Goal: Navigation & Orientation: Understand site structure

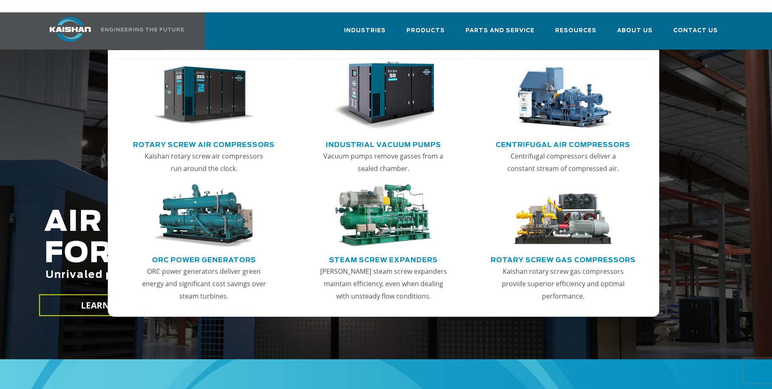
click at [209, 83] on img "Main menu" at bounding box center [204, 96] width 102 height 69
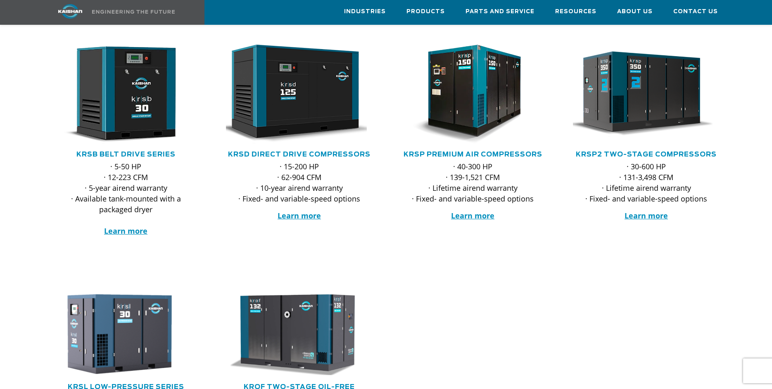
scroll to position [74, 0]
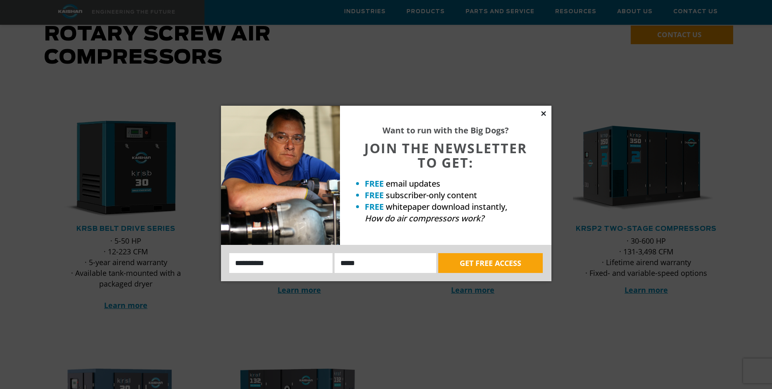
click at [544, 111] on icon at bounding box center [543, 113] width 7 height 7
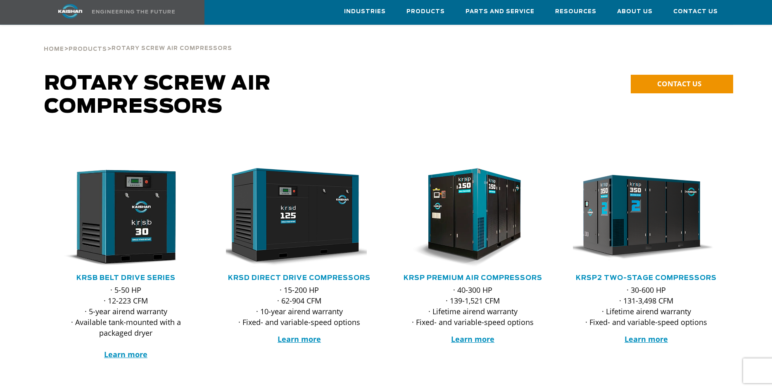
scroll to position [0, 0]
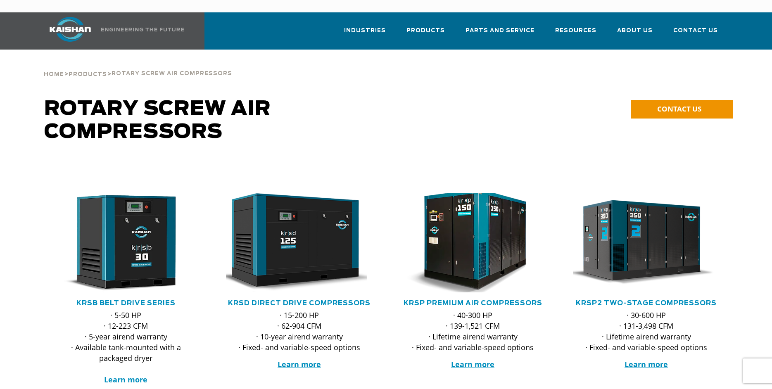
click at [467, 237] on img at bounding box center [467, 242] width 162 height 109
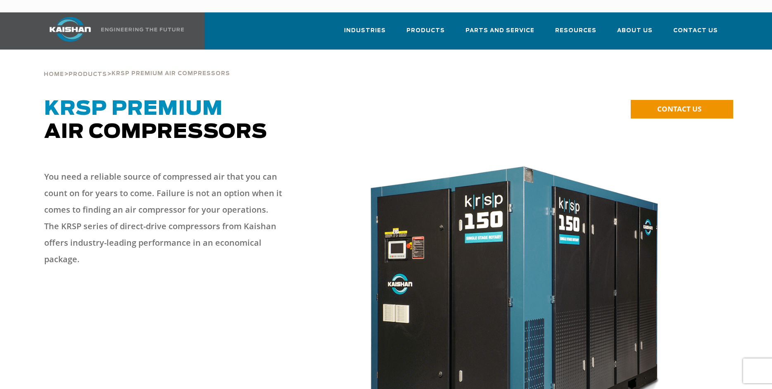
click at [79, 17] on img at bounding box center [70, 29] width 62 height 25
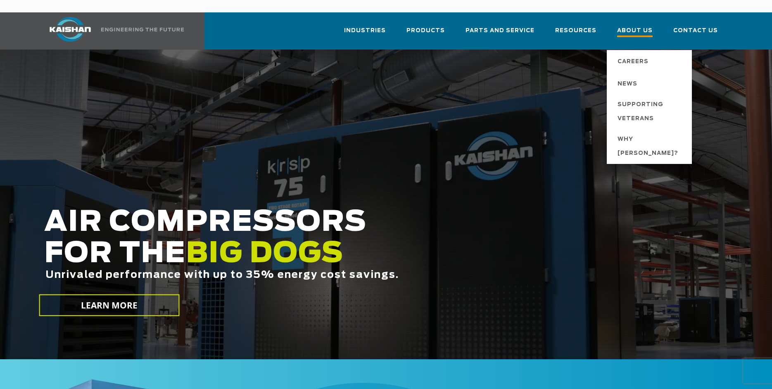
click at [635, 26] on span "About Us" at bounding box center [635, 31] width 36 height 11
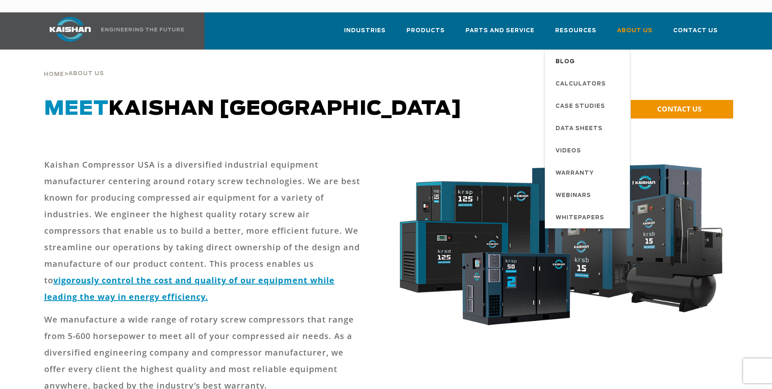
click at [567, 55] on span "Blog" at bounding box center [564, 62] width 19 height 14
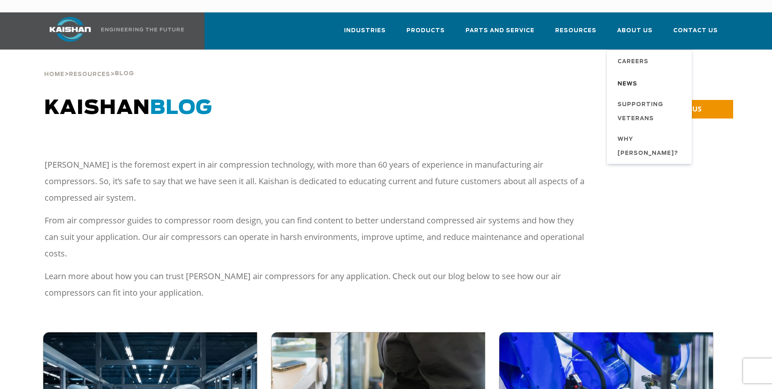
click at [634, 77] on span "News" at bounding box center [627, 84] width 20 height 14
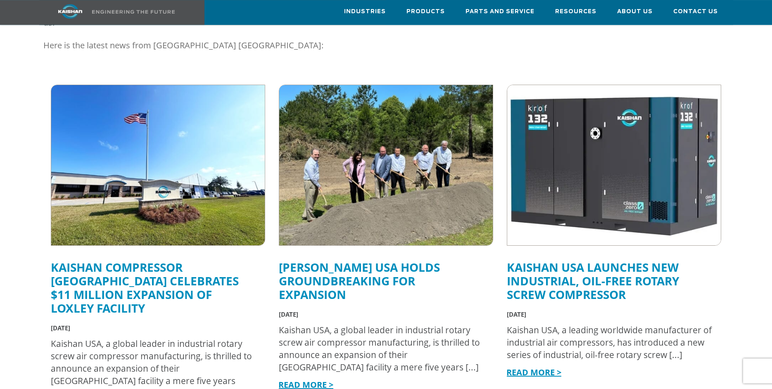
scroll to position [149, 0]
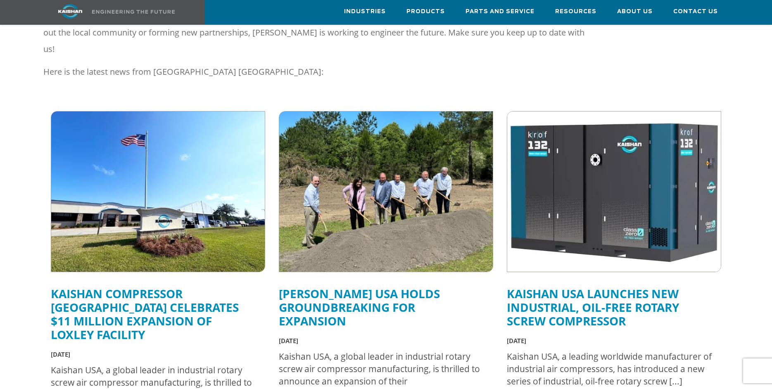
click at [168, 167] on img at bounding box center [157, 192] width 235 height 176
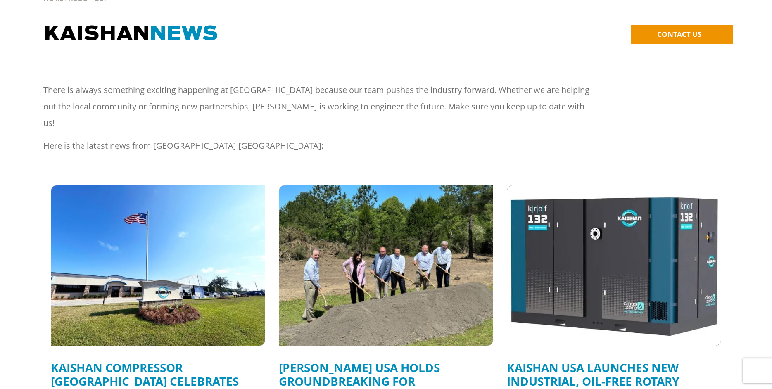
scroll to position [0, 0]
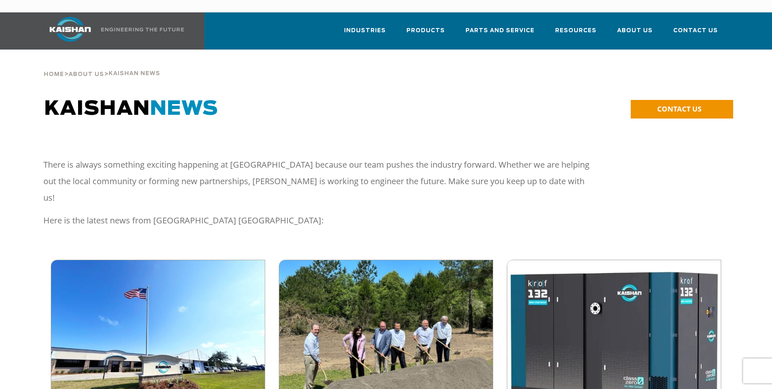
click at [128, 14] on link at bounding box center [112, 30] width 146 height 37
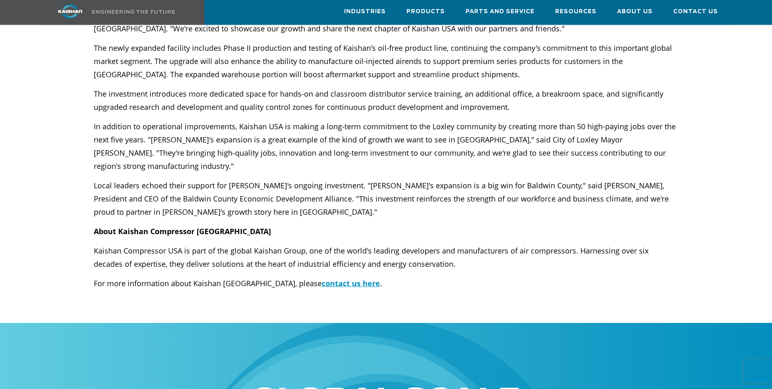
scroll to position [372, 0]
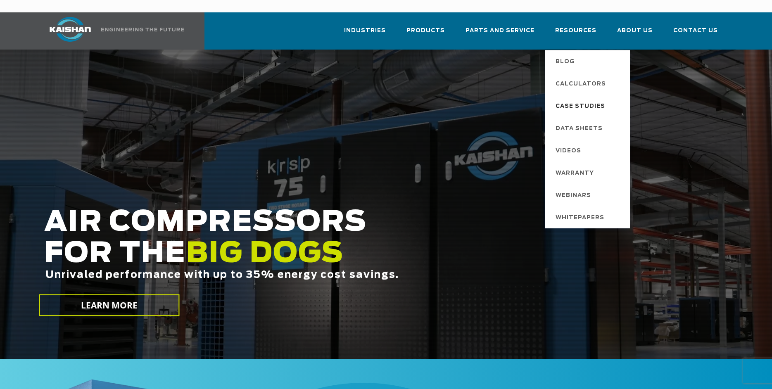
click at [584, 100] on span "Case Studies" at bounding box center [580, 107] width 50 height 14
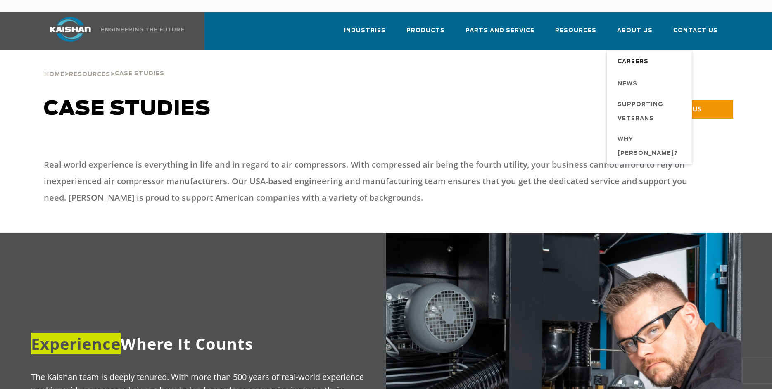
click at [639, 55] on span "Careers" at bounding box center [632, 62] width 31 height 14
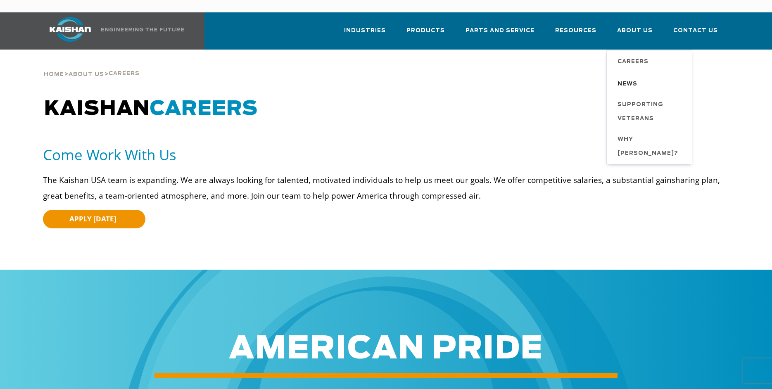
click at [633, 77] on span "News" at bounding box center [627, 84] width 20 height 14
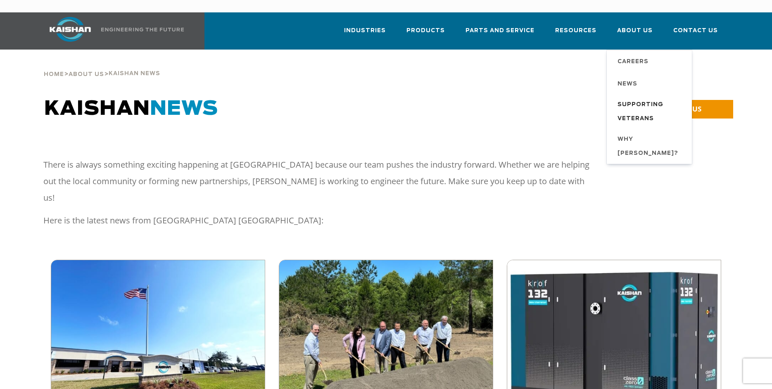
click at [634, 98] on span "Supporting Veterans" at bounding box center [650, 112] width 66 height 28
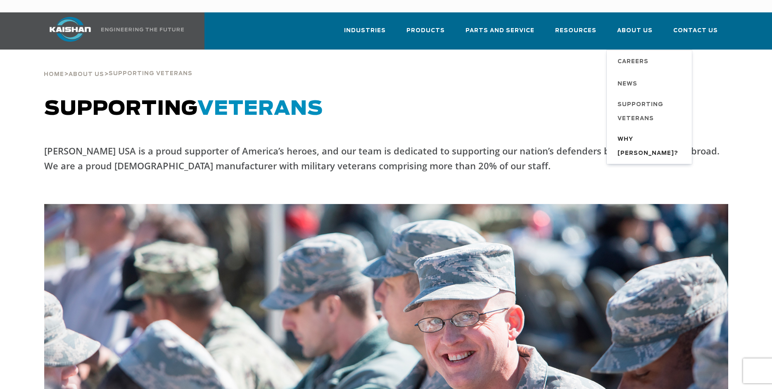
click at [648, 133] on span "Why [PERSON_NAME]?" at bounding box center [650, 147] width 66 height 28
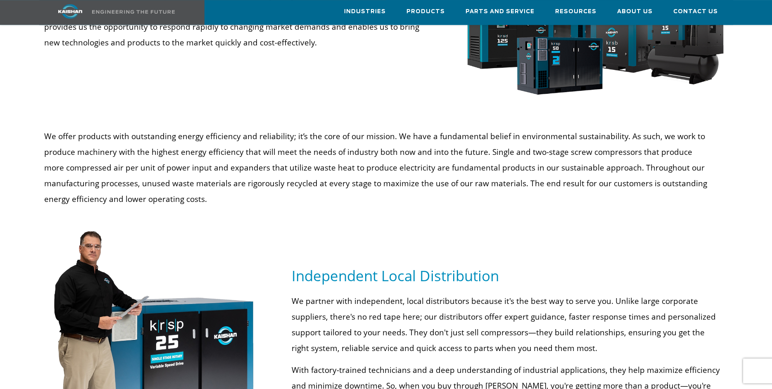
scroll to position [149, 0]
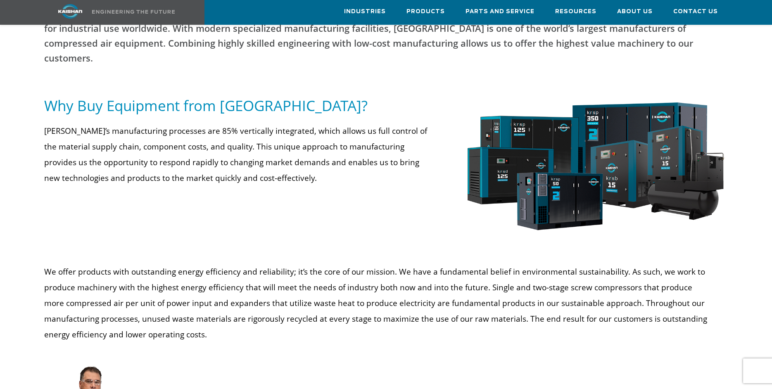
click at [583, 156] on img at bounding box center [594, 168] width 268 height 145
click at [611, 119] on img at bounding box center [594, 168] width 268 height 145
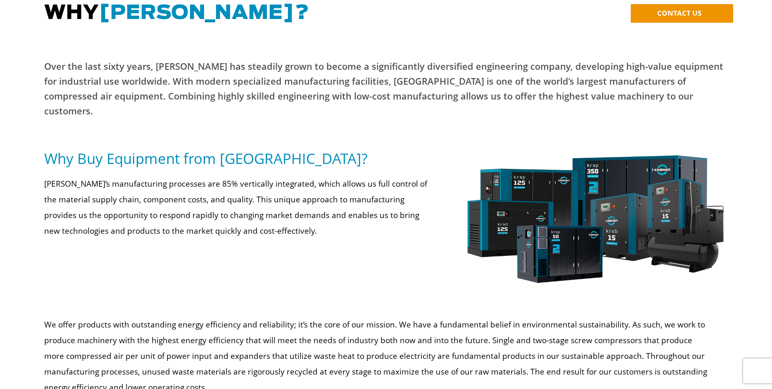
scroll to position [0, 0]
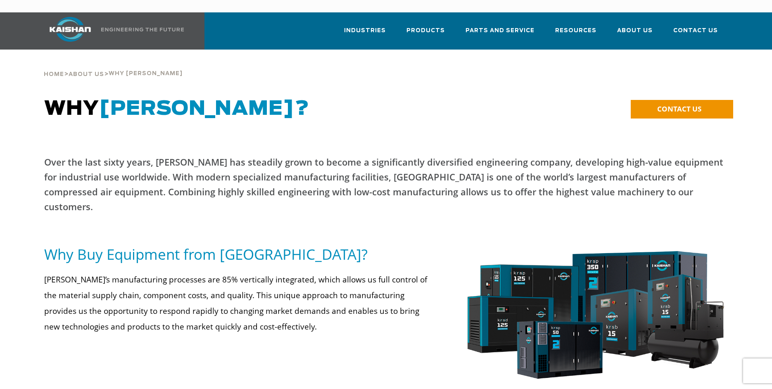
click at [80, 17] on img at bounding box center [70, 29] width 62 height 25
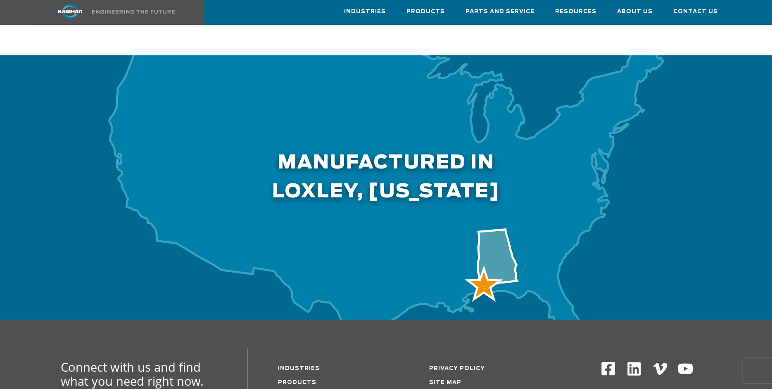
scroll to position [2437, 0]
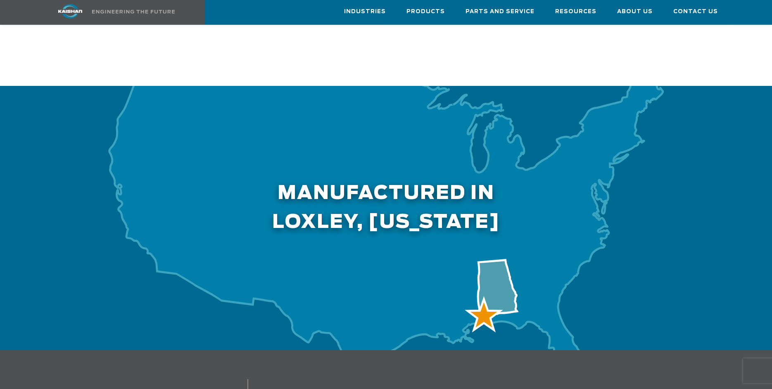
click at [647, 201] on h2 "Manufactured in [GEOGRAPHIC_DATA], [US_STATE]" at bounding box center [386, 161] width 684 height 151
click at [66, 10] on img at bounding box center [70, 11] width 62 height 14
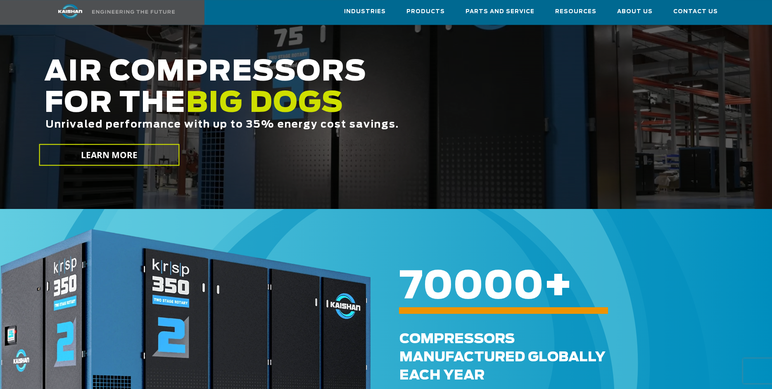
scroll to position [149, 0]
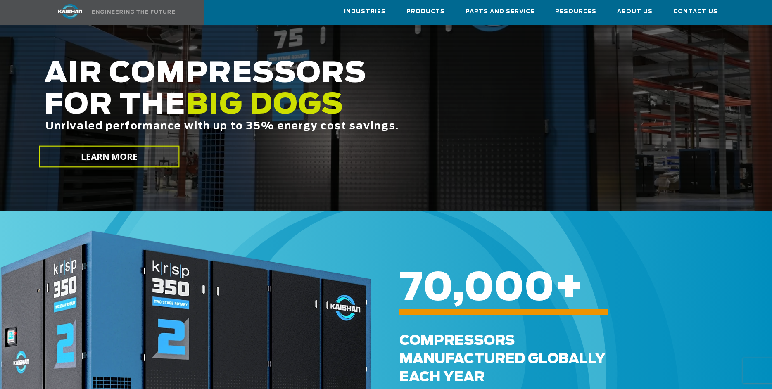
drag, startPoint x: 698, startPoint y: 12, endPoint x: 657, endPoint y: 37, distance: 47.7
click at [697, 12] on span "Contact Us" at bounding box center [695, 11] width 45 height 9
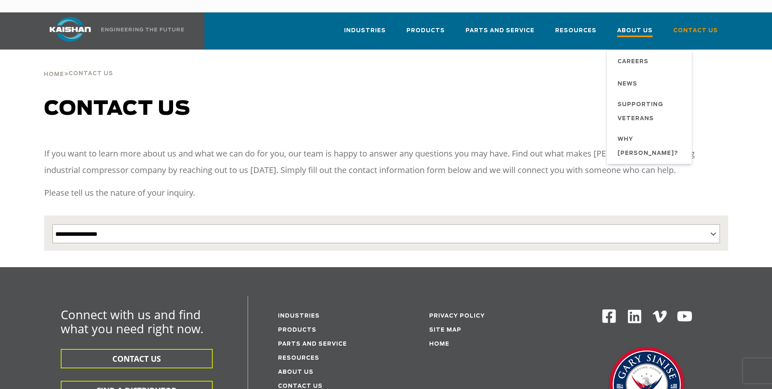
click at [635, 26] on span "About Us" at bounding box center [635, 31] width 36 height 11
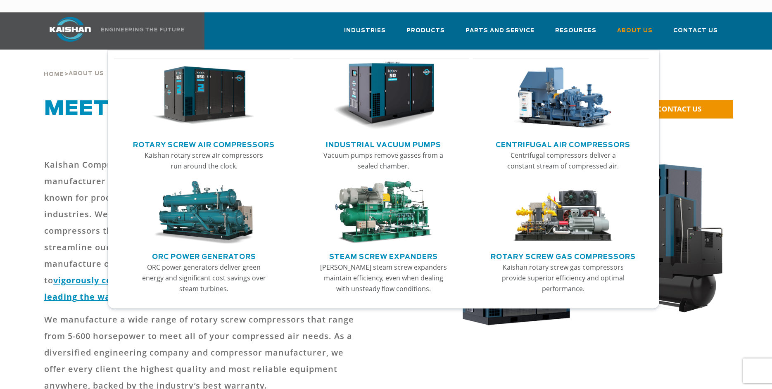
click at [206, 88] on img "Main menu" at bounding box center [204, 96] width 102 height 69
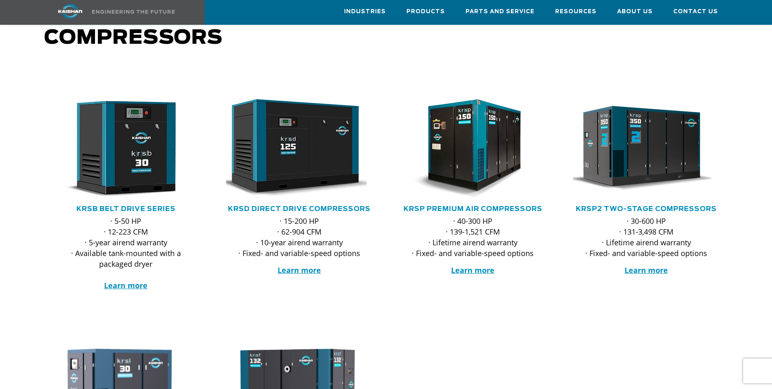
scroll to position [74, 0]
